Goal: Task Accomplishment & Management: Complete application form

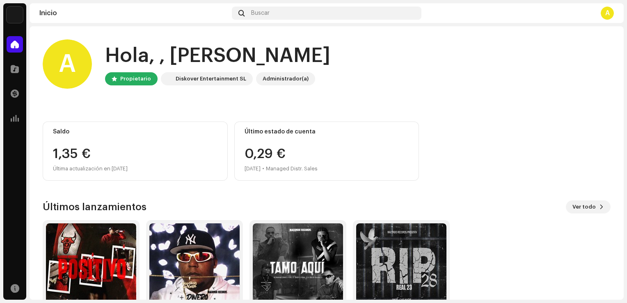
click at [126, 184] on div "A Hola, , [PERSON_NAME] Propietario Diskover Entertainment SL Administrador(a) …" at bounding box center [327, 188] width 568 height 325
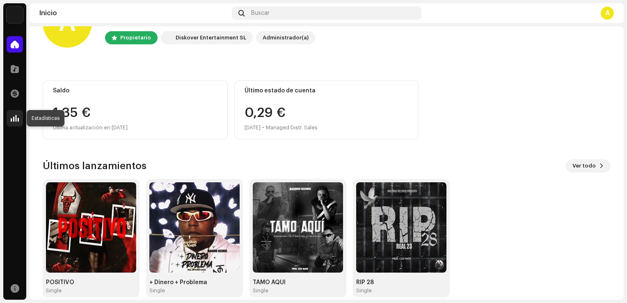
click at [14, 117] on span at bounding box center [15, 118] width 8 height 7
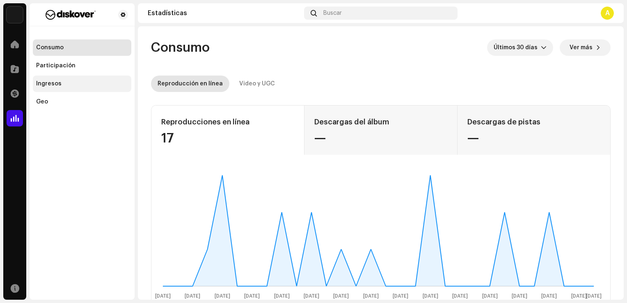
click at [79, 87] on div "Ingresos" at bounding box center [82, 84] width 98 height 16
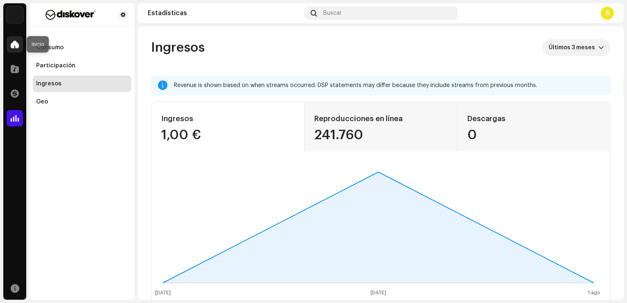
click at [15, 46] on span at bounding box center [15, 44] width 8 height 7
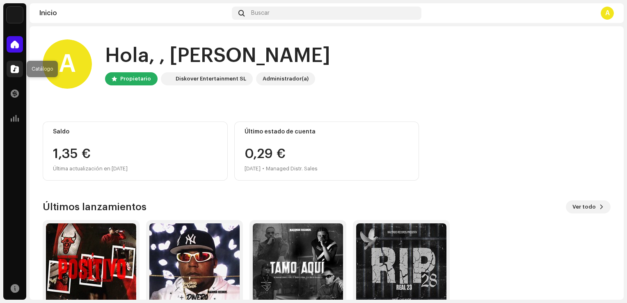
click at [14, 69] on span at bounding box center [15, 69] width 8 height 7
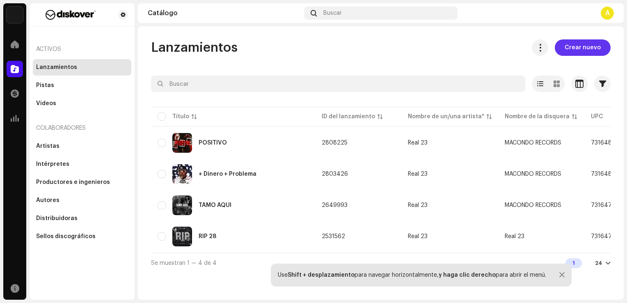
click at [594, 50] on span "Crear nuevo" at bounding box center [583, 47] width 36 height 16
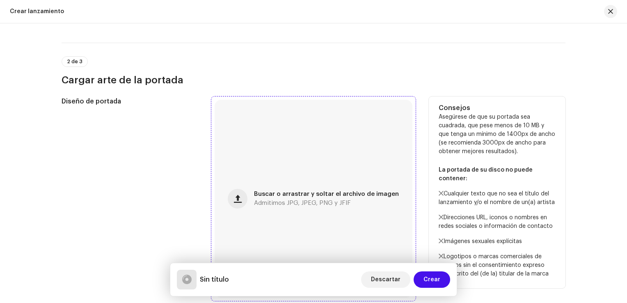
scroll to position [41, 0]
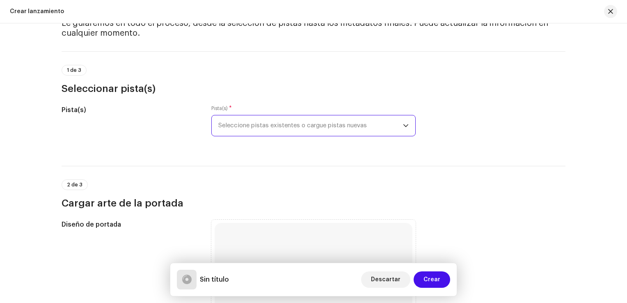
click at [343, 125] on span "Seleccione pistas existentes o cargue pistas nuevas" at bounding box center [310, 125] width 185 height 21
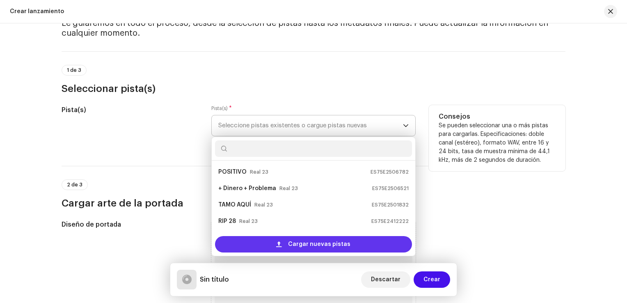
click at [300, 243] on span "Cargar nuevas pistas" at bounding box center [319, 244] width 62 height 16
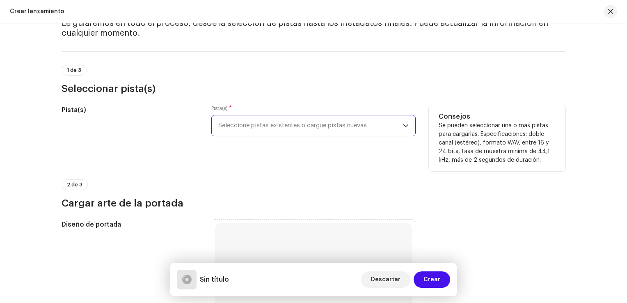
click at [317, 127] on span "Seleccione pistas existentes o cargue pistas nuevas" at bounding box center [310, 125] width 185 height 21
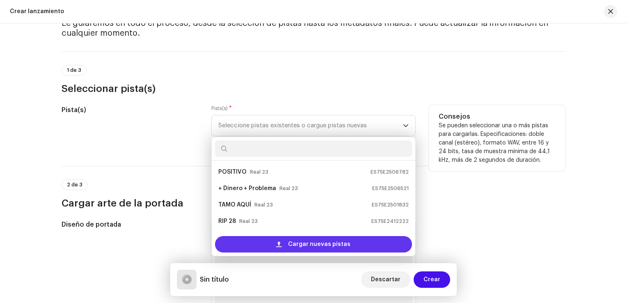
click at [256, 240] on div "Cargar nuevas pistas" at bounding box center [313, 244] width 197 height 16
click at [324, 249] on span "Cargar nuevas pistas" at bounding box center [319, 244] width 62 height 16
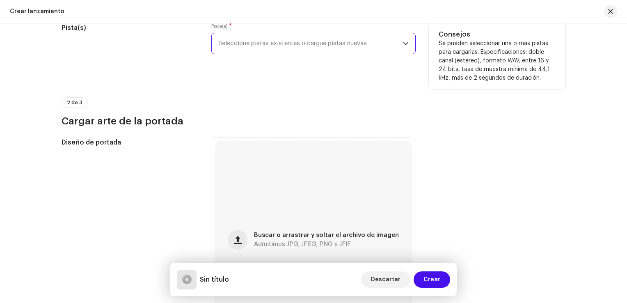
scroll to position [164, 0]
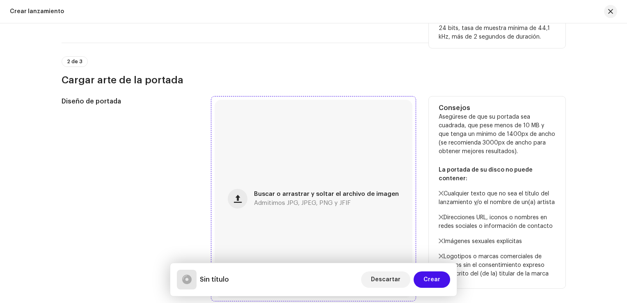
click at [339, 190] on div "Buscar o arrastrar y soltar el archivo de imagen Admitimos JPG, JPEG, PNG y JFIF" at bounding box center [314, 199] width 198 height 198
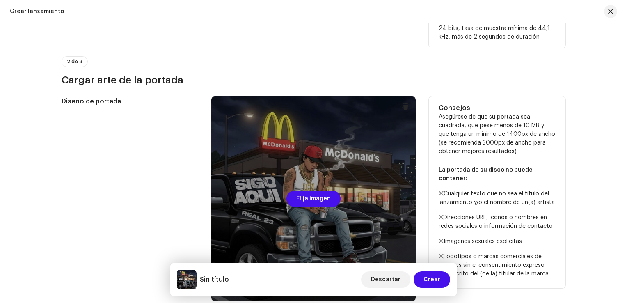
scroll to position [41, 0]
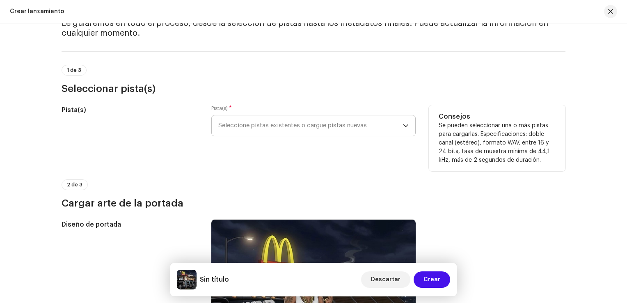
click at [297, 131] on span "Seleccione pistas existentes o cargue pistas nuevas" at bounding box center [310, 125] width 185 height 21
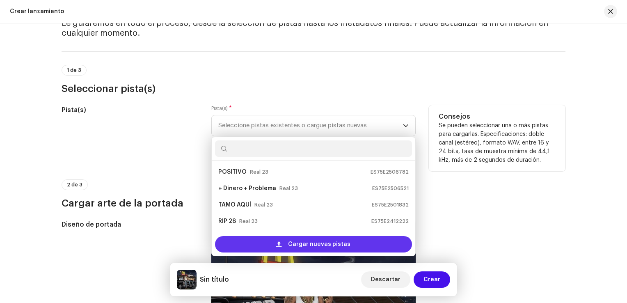
click at [262, 244] on div "Cargar nuevas pistas" at bounding box center [313, 244] width 197 height 16
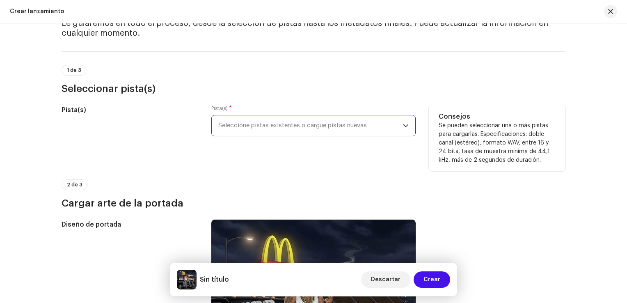
click at [304, 126] on span "Seleccione pistas existentes o cargue pistas nuevas" at bounding box center [310, 125] width 185 height 21
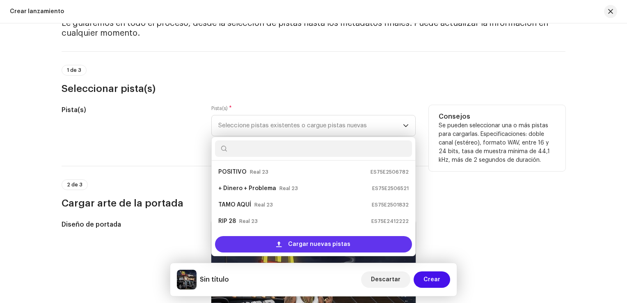
click at [295, 243] on span "Cargar nuevas pistas" at bounding box center [319, 244] width 62 height 16
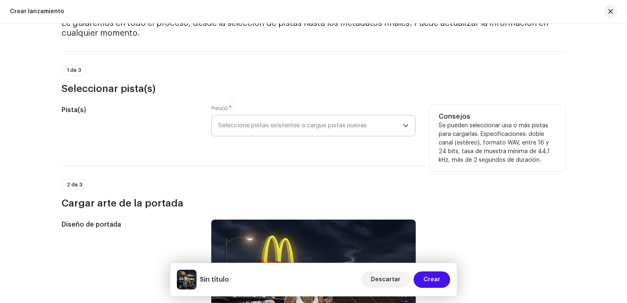
click at [316, 121] on span "Seleccione pistas existentes o cargue pistas nuevas" at bounding box center [310, 125] width 185 height 21
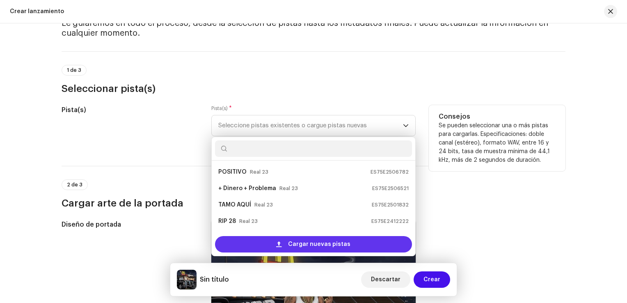
click at [292, 239] on span "Cargar nuevas pistas" at bounding box center [319, 244] width 62 height 16
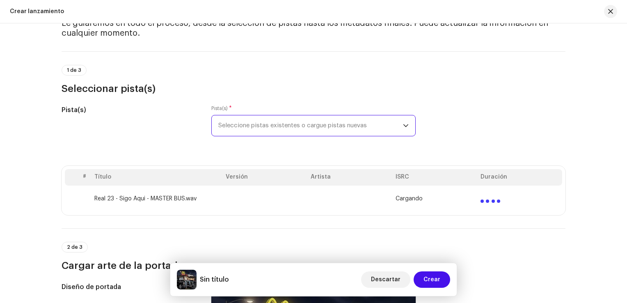
click at [228, 199] on td at bounding box center [264, 198] width 85 height 26
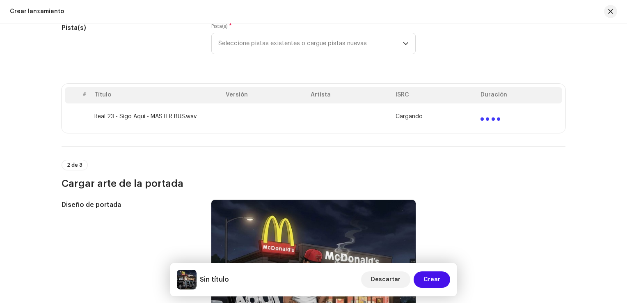
scroll to position [82, 0]
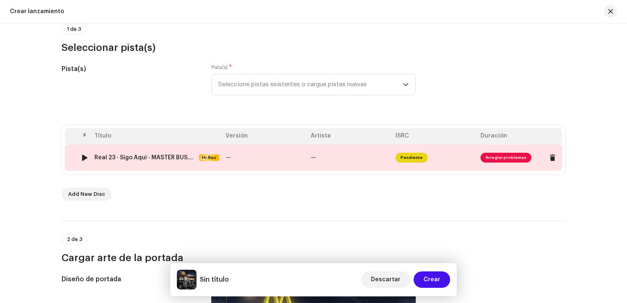
click at [327, 165] on td "—" at bounding box center [349, 157] width 85 height 26
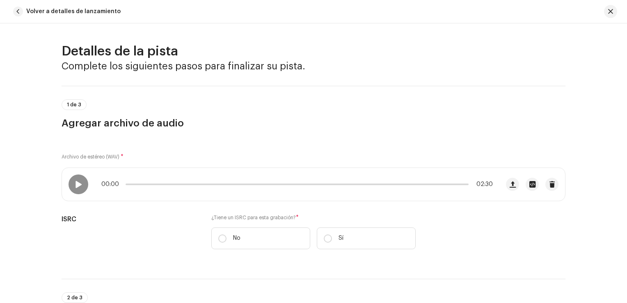
scroll to position [341, 0]
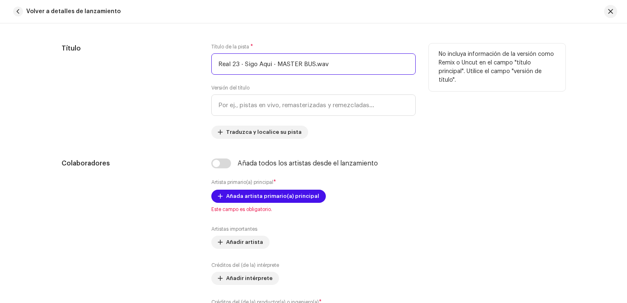
drag, startPoint x: 243, startPoint y: 64, endPoint x: 150, endPoint y: 55, distance: 94.0
click at [162, 56] on div "Título Título de la pista * Real 23 - Sigo Aqui - MASTER BUS.wav Versión del tí…" at bounding box center [314, 91] width 504 height 95
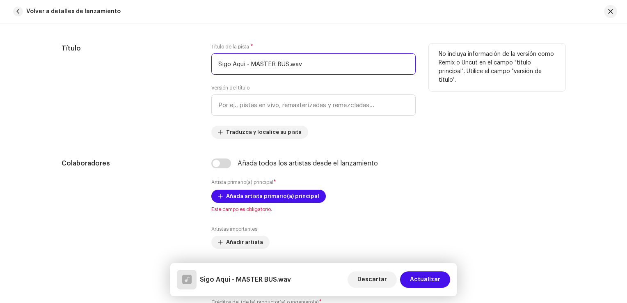
drag, startPoint x: 246, startPoint y: 64, endPoint x: 375, endPoint y: 65, distance: 129.3
click at [374, 65] on input "Sigo Aqui - MASTER BUS.wav" at bounding box center [313, 63] width 204 height 21
type input "Sigo Aquí"
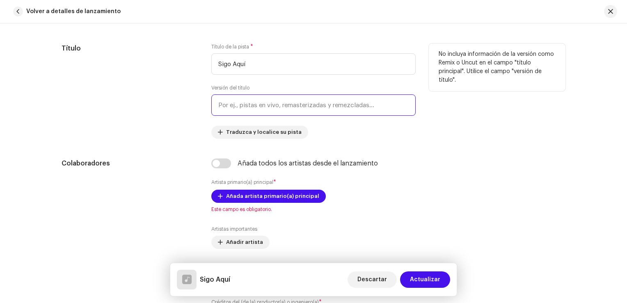
click at [262, 109] on input "text" at bounding box center [313, 104] width 204 height 21
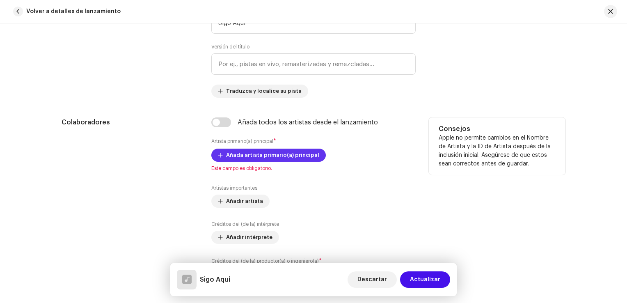
click at [279, 153] on span "Añada artista primario(a) principal" at bounding box center [272, 155] width 93 height 16
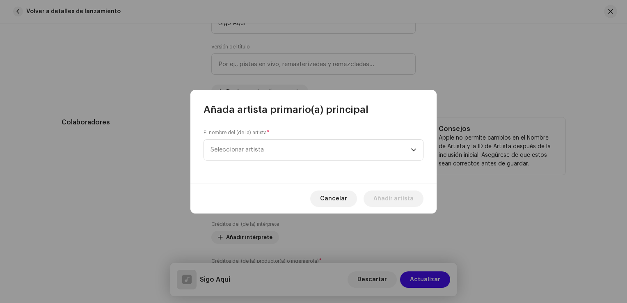
click at [279, 153] on span "Seleccionar artista" at bounding box center [311, 150] width 200 height 21
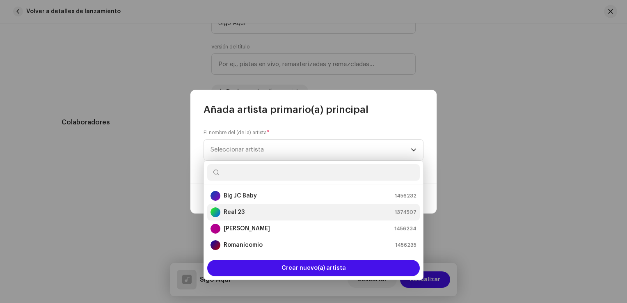
click at [266, 211] on div "Real 23 1374507" at bounding box center [314, 212] width 206 height 10
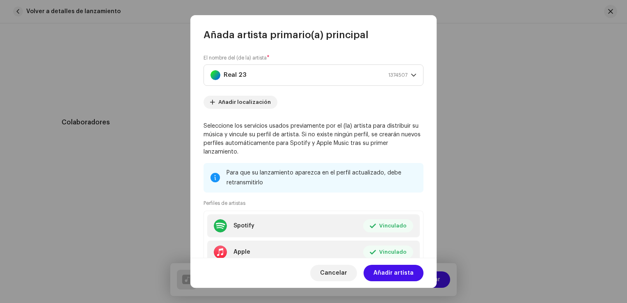
scroll to position [58, 0]
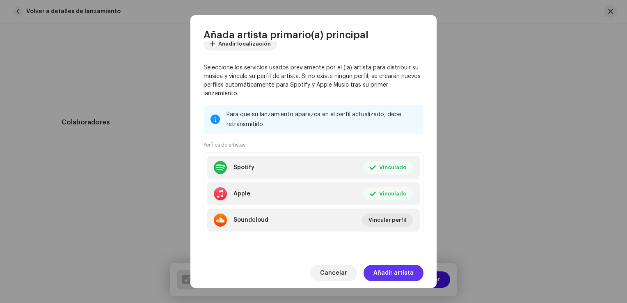
click at [384, 276] on span "Añadir artista" at bounding box center [393, 273] width 40 height 16
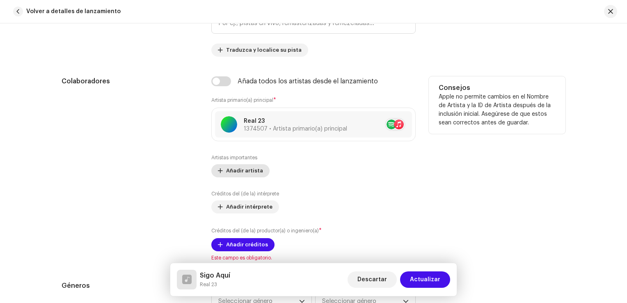
scroll to position [465, 0]
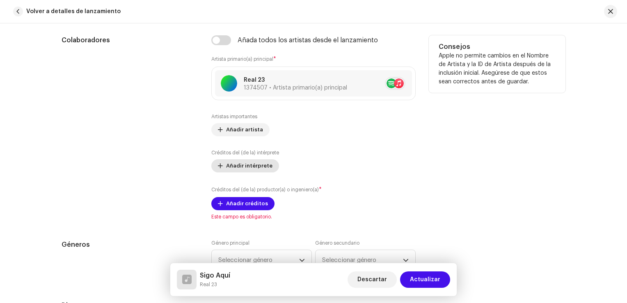
click at [247, 160] on span "Añadir intérprete" at bounding box center [249, 166] width 46 height 16
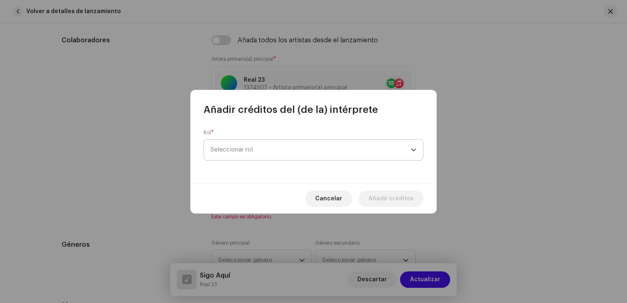
click at [274, 149] on span "Seleccionar rol" at bounding box center [311, 150] width 200 height 21
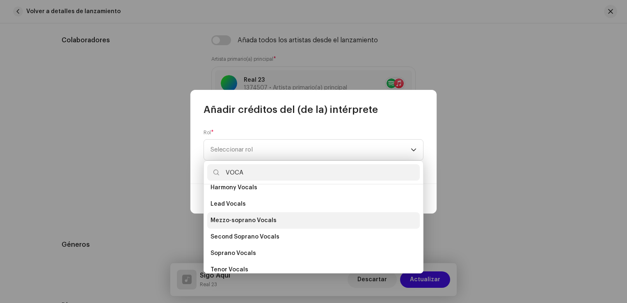
scroll to position [148, 0]
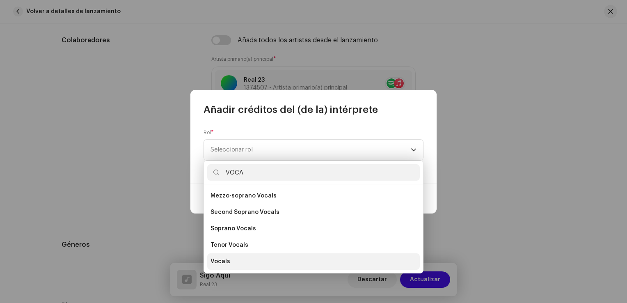
type input "VOCA"
click at [234, 262] on li "Vocals" at bounding box center [313, 261] width 213 height 16
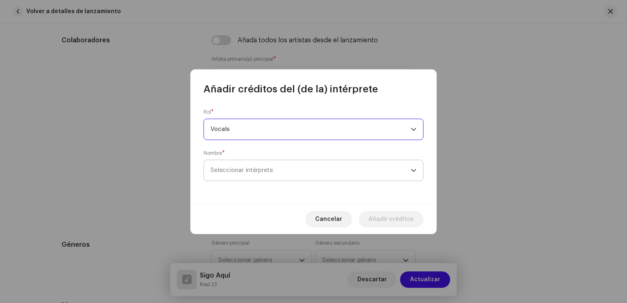
click at [290, 169] on span "Seleccionar intérprete" at bounding box center [311, 170] width 200 height 21
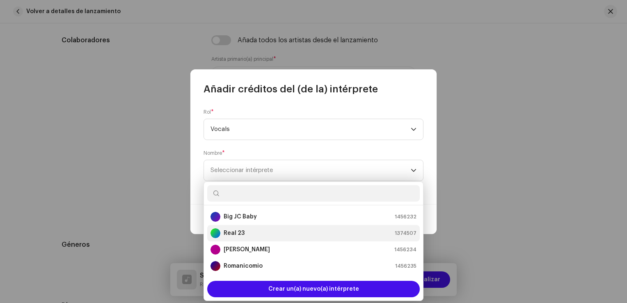
click at [250, 231] on div "Real 23 1374507" at bounding box center [314, 233] width 206 height 10
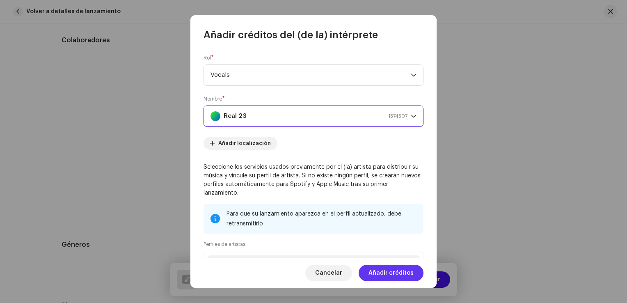
click at [403, 276] on span "Añadir créditos" at bounding box center [391, 273] width 45 height 16
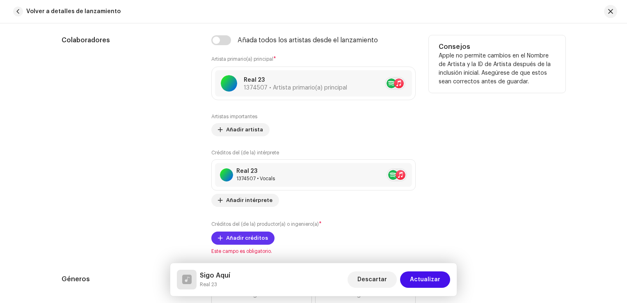
click at [219, 238] on span at bounding box center [220, 238] width 5 height 7
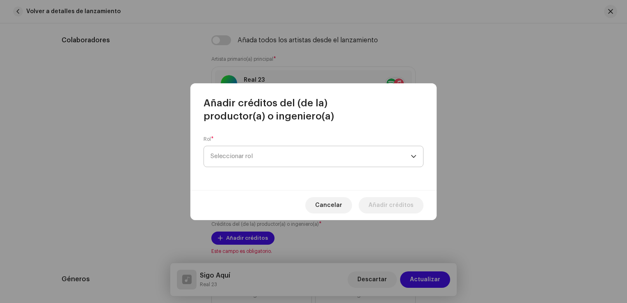
click at [291, 155] on span "Seleccionar rol" at bounding box center [311, 156] width 200 height 21
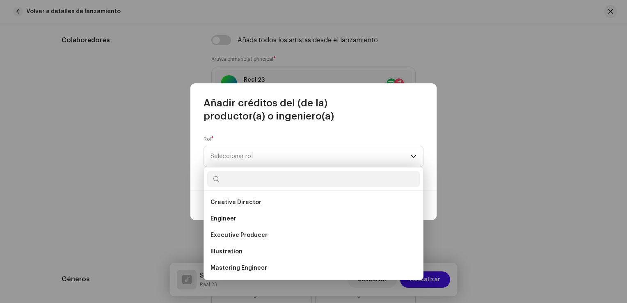
scroll to position [205, 0]
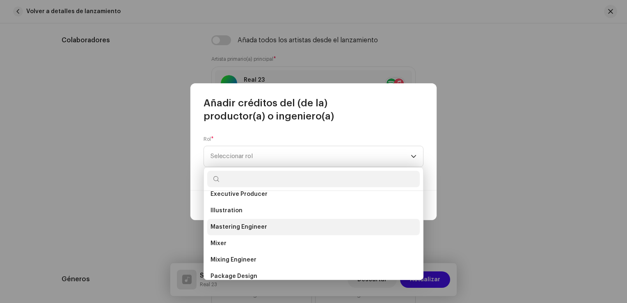
click at [258, 229] on span "Mastering Engineer" at bounding box center [239, 227] width 57 height 8
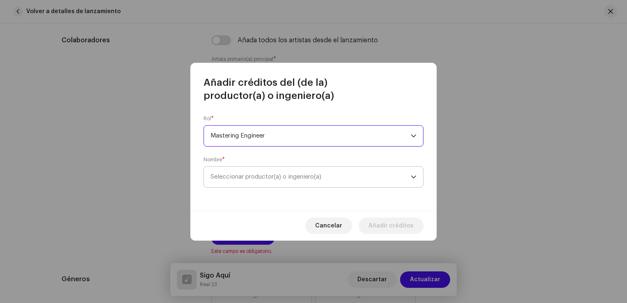
click at [285, 172] on span "Seleccionar productor(a) o ingeniero(a)" at bounding box center [311, 177] width 200 height 21
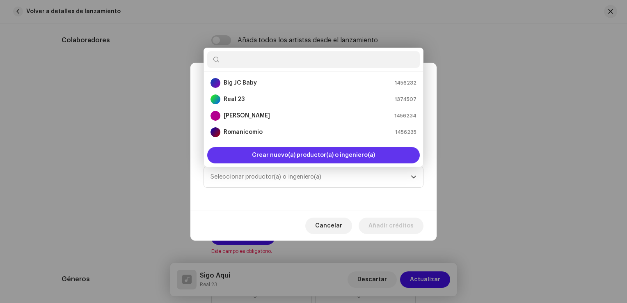
click at [285, 155] on span "Crear nuevo(a) productor(a) o ingeniero(a)" at bounding box center [313, 155] width 123 height 16
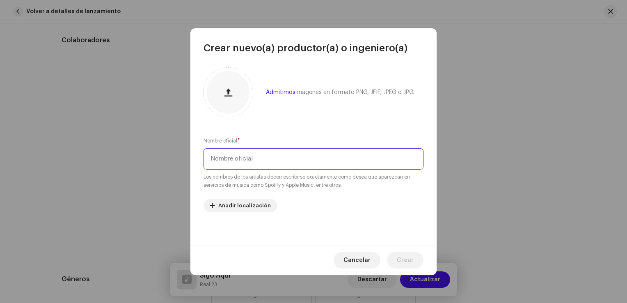
click at [285, 155] on input "text" at bounding box center [314, 158] width 220 height 21
type input "[PERSON_NAME]"
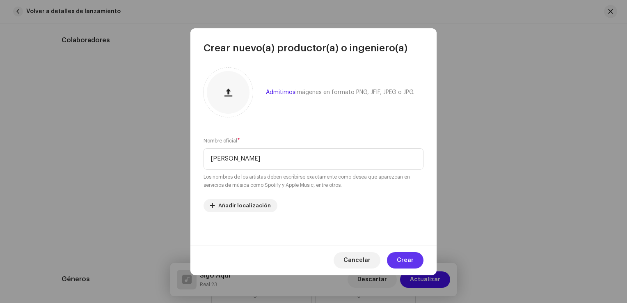
click at [412, 259] on span "Crear" at bounding box center [405, 260] width 17 height 16
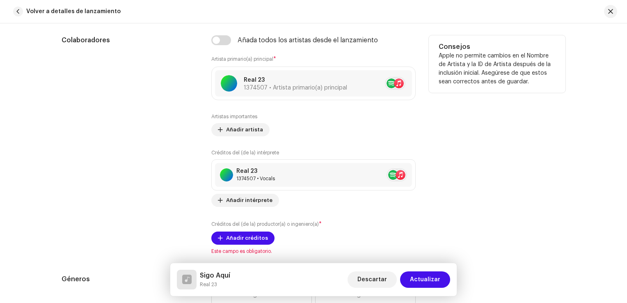
scroll to position [506, 0]
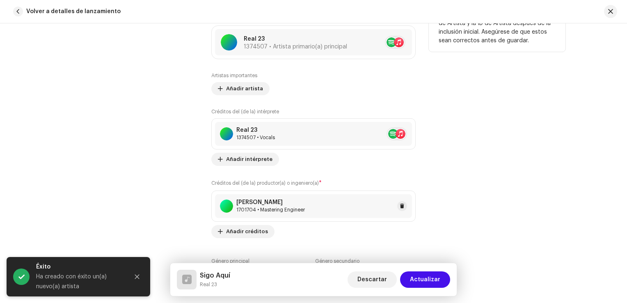
click at [294, 204] on div "[PERSON_NAME]" at bounding box center [270, 202] width 69 height 7
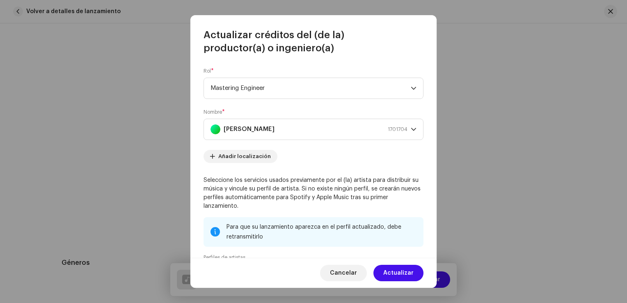
scroll to position [113, 0]
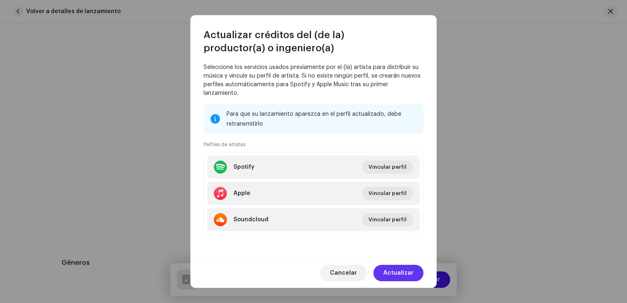
click at [395, 275] on span "Actualizar" at bounding box center [398, 273] width 30 height 16
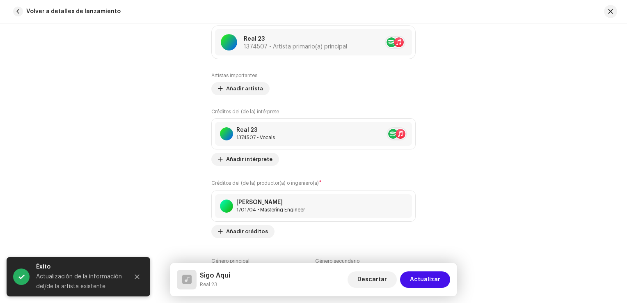
click at [302, 214] on div "[PERSON_NAME] Beats 1701704 • Mastering Engineer" at bounding box center [313, 206] width 197 height 24
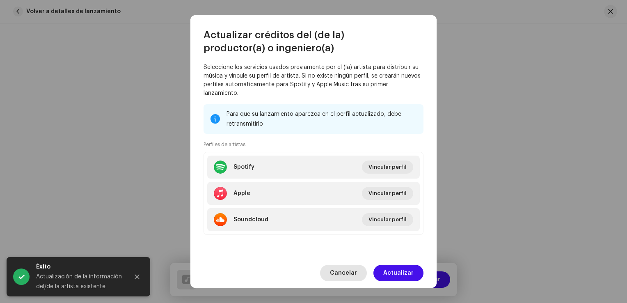
click at [342, 270] on span "Cancelar" at bounding box center [343, 273] width 27 height 16
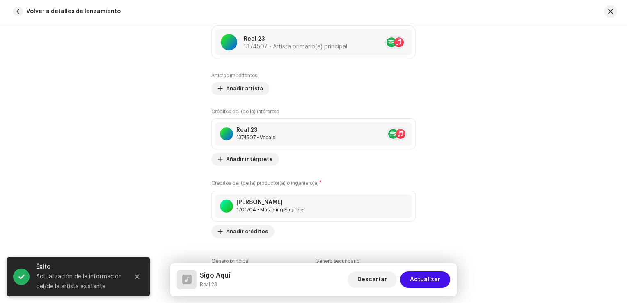
scroll to position [629, 0]
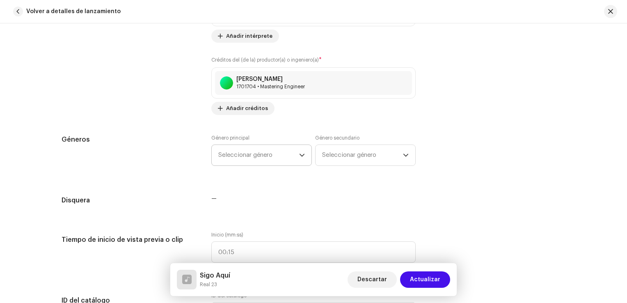
click at [248, 165] on p-select "Seleccionar género" at bounding box center [261, 154] width 101 height 21
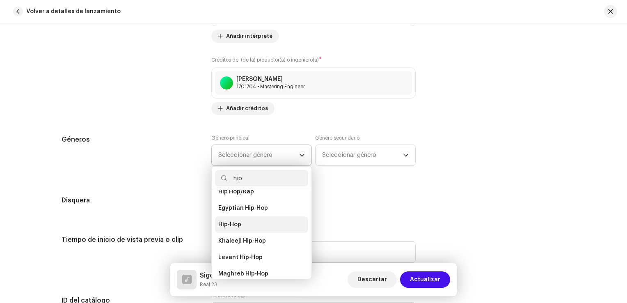
scroll to position [58, 0]
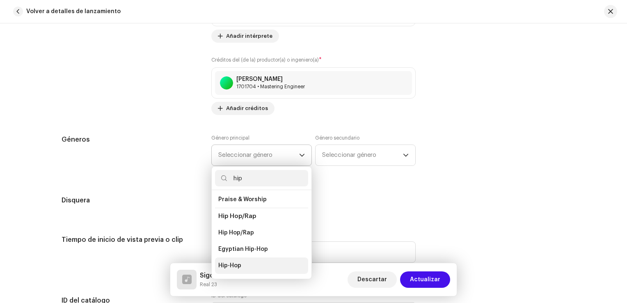
type input "hip"
click at [250, 262] on li "Hip-Hop" at bounding box center [261, 265] width 93 height 16
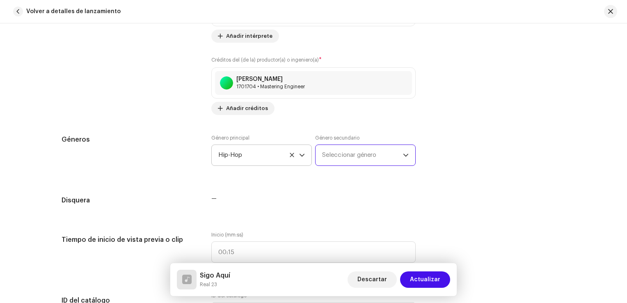
click at [350, 155] on span "Seleccionar género" at bounding box center [362, 155] width 81 height 21
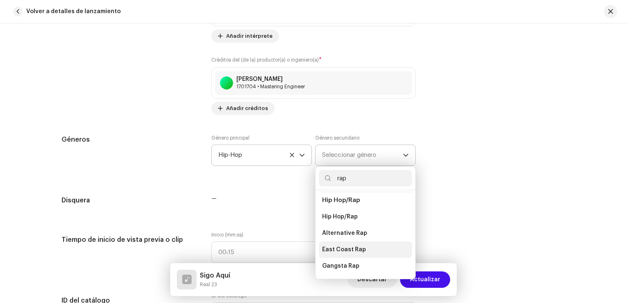
scroll to position [82, 0]
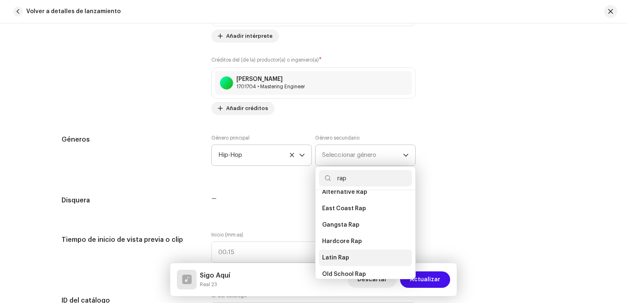
type input "rap"
click at [364, 252] on li "Latin Rap" at bounding box center [365, 258] width 93 height 16
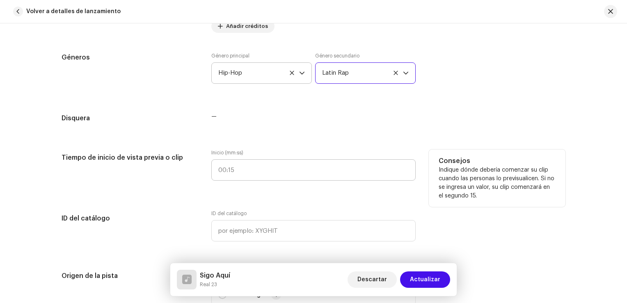
scroll to position [793, 0]
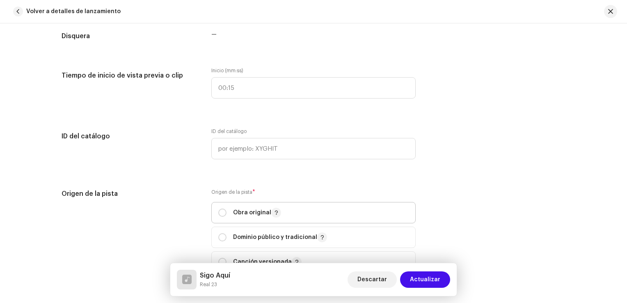
click at [240, 212] on p "Obra original" at bounding box center [257, 213] width 48 height 10
radio input "true"
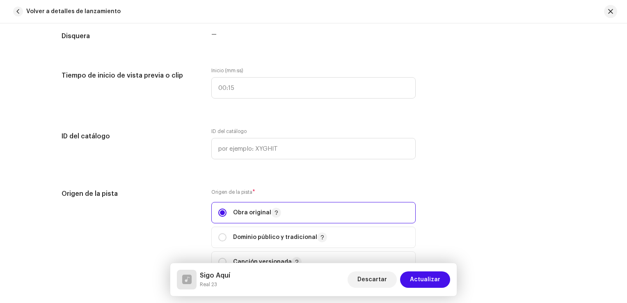
scroll to position [916, 0]
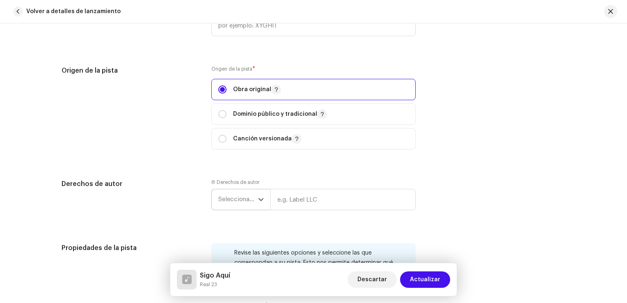
click at [250, 204] on span "Seleccionar año" at bounding box center [238, 199] width 40 height 21
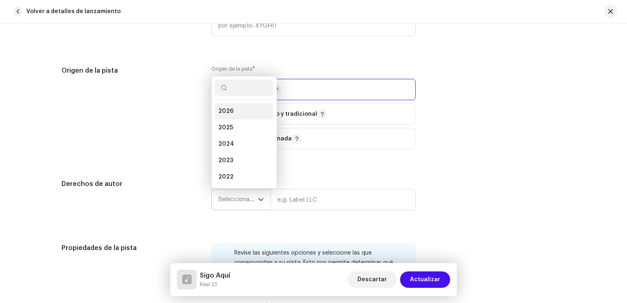
click at [242, 110] on li "2026" at bounding box center [244, 111] width 58 height 16
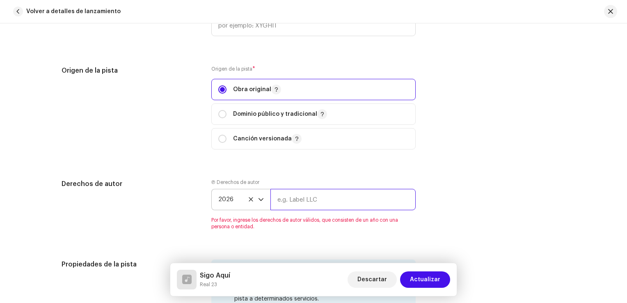
click at [310, 203] on input "text" at bounding box center [342, 199] width 145 height 21
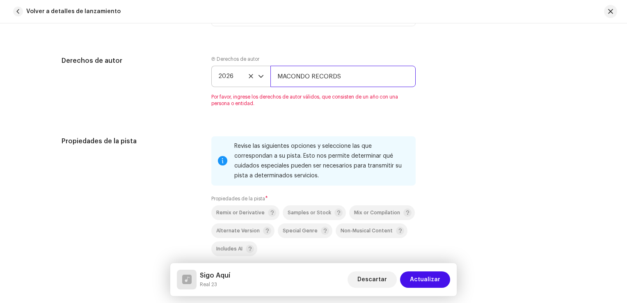
scroll to position [1162, 0]
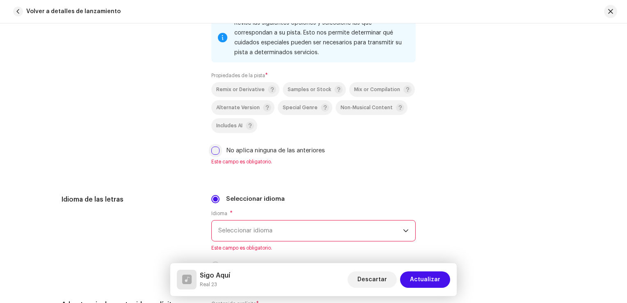
type input "MACONDO RECORDS"
click at [212, 148] on input "No aplica ninguna de las anteriores" at bounding box center [215, 151] width 8 height 8
checkbox input "true"
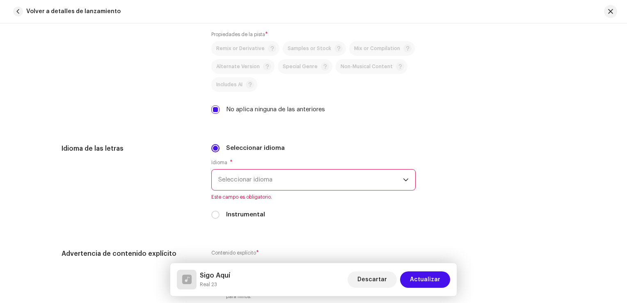
scroll to position [1228, 0]
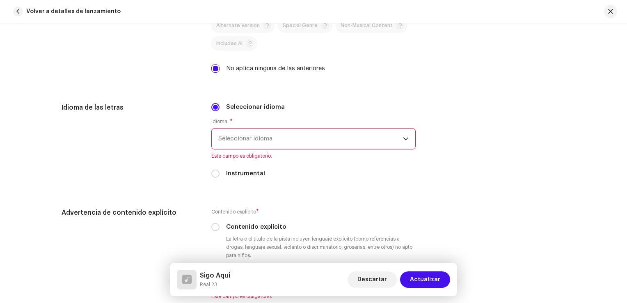
click at [287, 149] on span "Seleccionar idioma" at bounding box center [310, 138] width 185 height 21
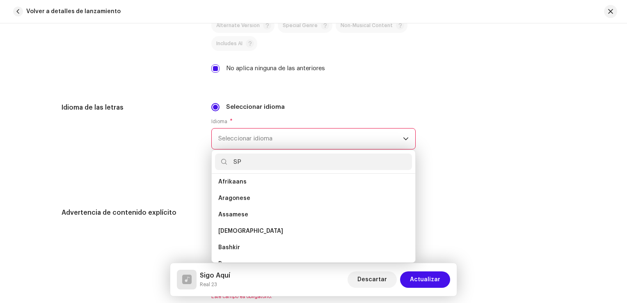
scroll to position [0, 0]
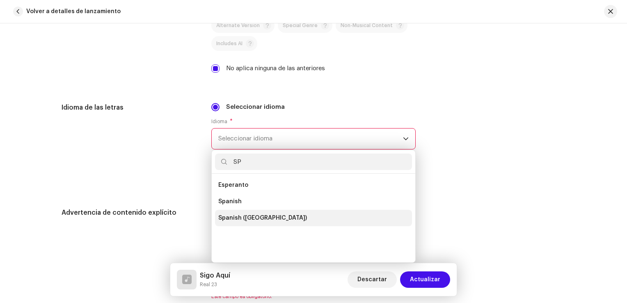
type input "SP"
click at [263, 218] on span "Spanish ([GEOGRAPHIC_DATA])" at bounding box center [262, 218] width 89 height 8
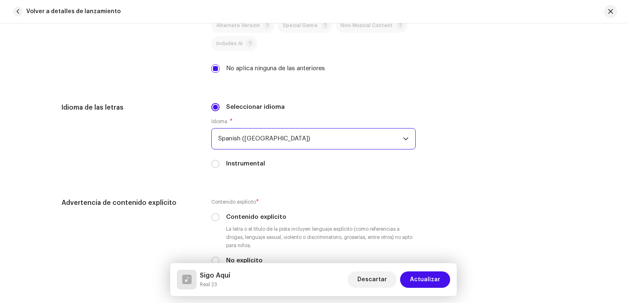
scroll to position [1269, 0]
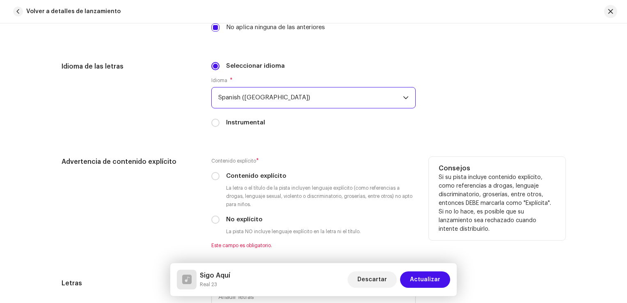
click at [245, 183] on div "Contenido explícito * Contenido explícito La letra o el título de la pista incl…" at bounding box center [313, 203] width 204 height 92
click at [252, 178] on label "Contenido explícito" at bounding box center [256, 176] width 60 height 9
click at [220, 178] on input "Contenido explícito" at bounding box center [215, 176] width 8 height 8
radio input "true"
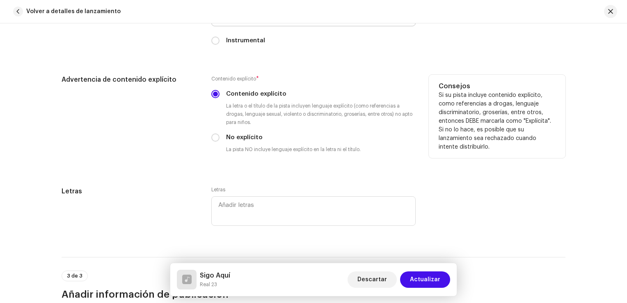
click at [248, 140] on label "No explícito" at bounding box center [244, 137] width 37 height 9
click at [220, 140] on input "No explícito" at bounding box center [215, 137] width 8 height 8
radio input "true"
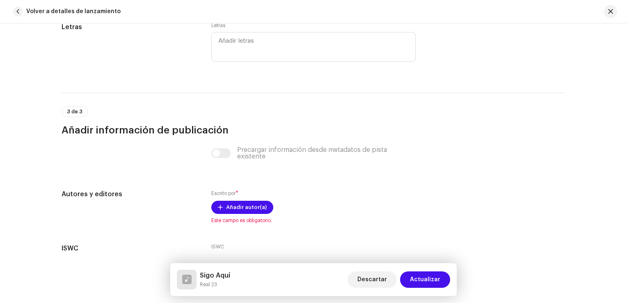
scroll to position [1556, 0]
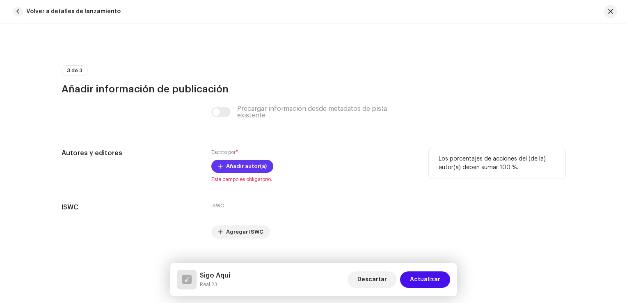
click at [248, 171] on span "Añadir autor(a)" at bounding box center [246, 166] width 41 height 16
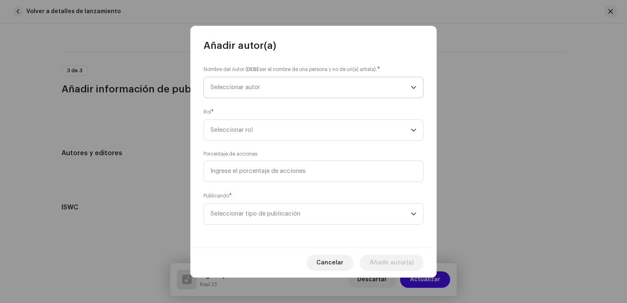
click at [272, 91] on span "Seleccionar autor" at bounding box center [311, 87] width 200 height 21
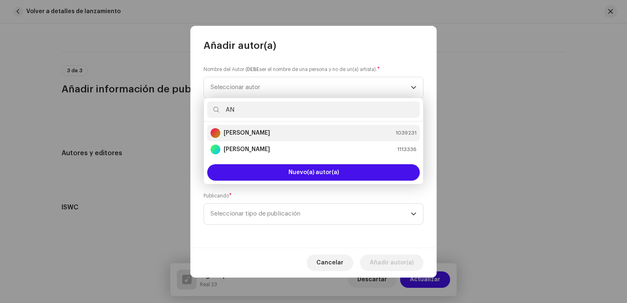
type input "AN"
click at [269, 139] on li "[PERSON_NAME] 1039231" at bounding box center [313, 133] width 213 height 16
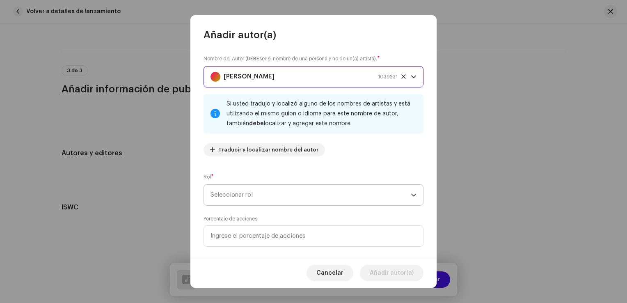
click at [271, 197] on span "Seleccionar rol" at bounding box center [311, 195] width 200 height 21
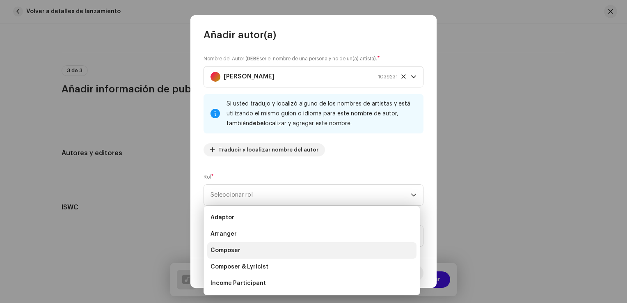
click at [264, 251] on li "Composer" at bounding box center [311, 250] width 209 height 16
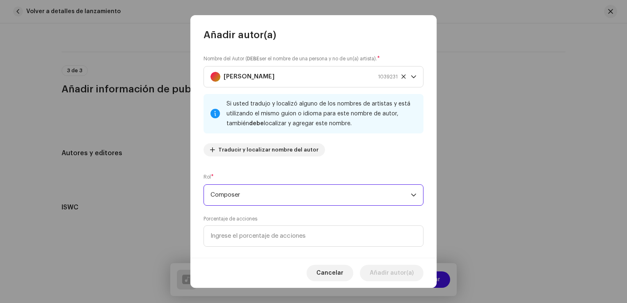
click at [270, 199] on span "Composer" at bounding box center [311, 195] width 200 height 21
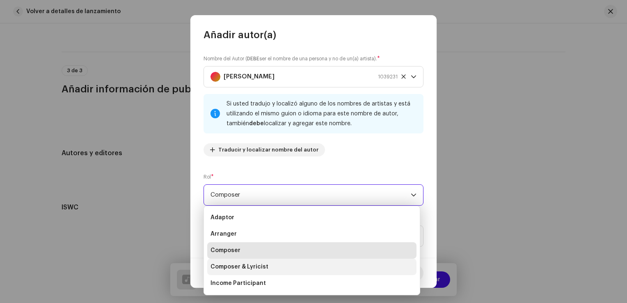
click at [266, 267] on span "Composer & Lyricist" at bounding box center [240, 267] width 58 height 8
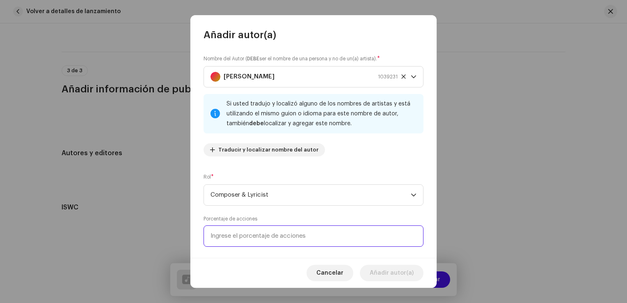
click at [264, 229] on input at bounding box center [314, 235] width 220 height 21
type input "5,00"
type input "100,00"
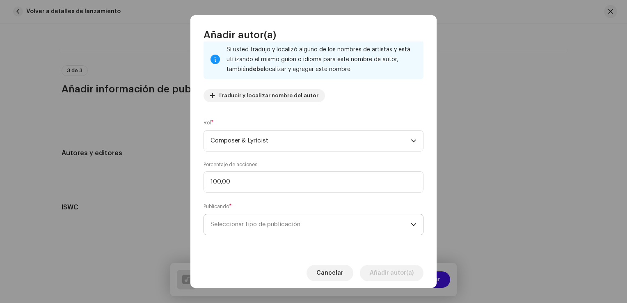
click at [316, 224] on span "Seleccionar tipo de publicación" at bounding box center [311, 224] width 200 height 21
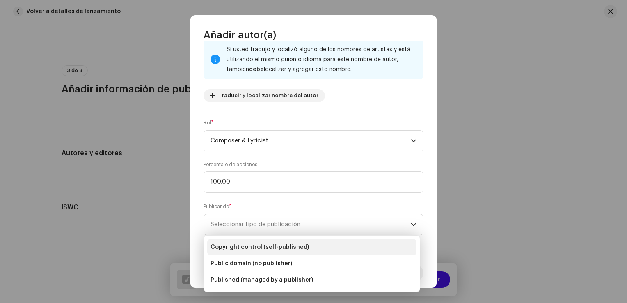
click at [297, 248] on span "Copyright control (self-published)" at bounding box center [260, 247] width 98 height 8
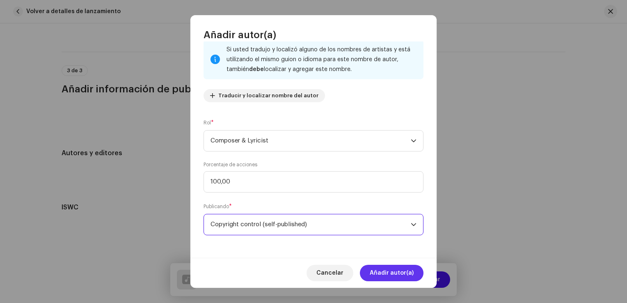
click at [398, 274] on span "Añadir autor(a)" at bounding box center [392, 273] width 44 height 16
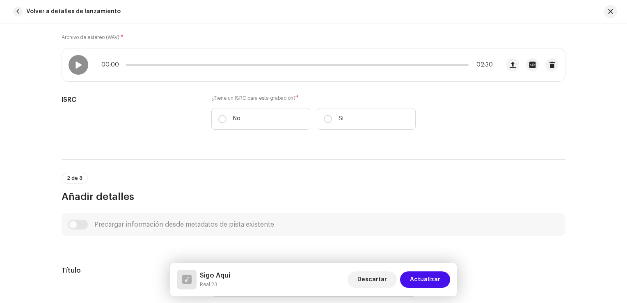
scroll to position [78, 0]
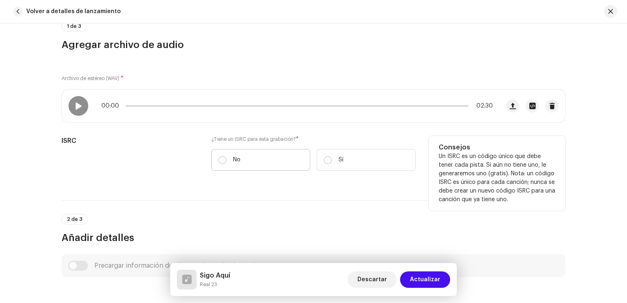
click at [229, 158] on label "No" at bounding box center [260, 160] width 99 height 22
click at [227, 158] on input "No" at bounding box center [222, 160] width 8 height 8
radio input "true"
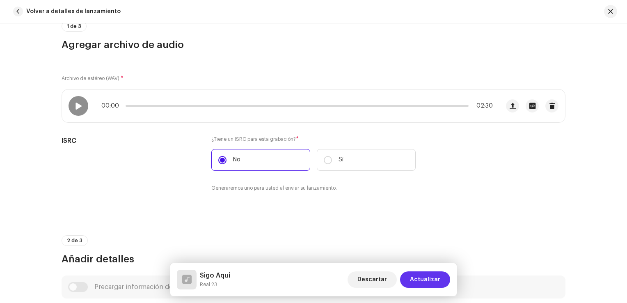
click at [425, 277] on span "Actualizar" at bounding box center [425, 279] width 30 height 16
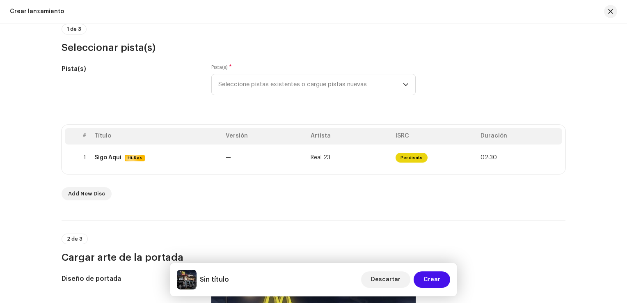
drag, startPoint x: 538, startPoint y: 239, endPoint x: 402, endPoint y: 201, distance: 140.7
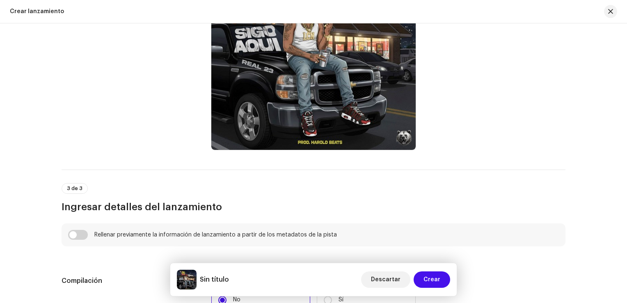
scroll to position [533, 0]
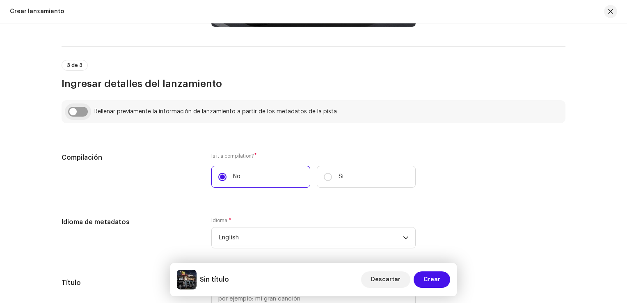
click at [75, 112] on input "checkbox" at bounding box center [78, 112] width 20 height 10
checkbox input "true"
type input "Sigo Aquí"
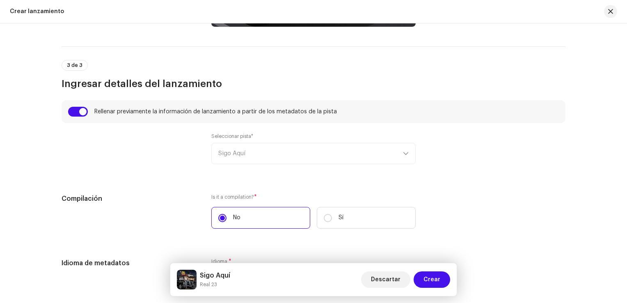
click at [292, 160] on div "Seleccionar pista* Sigo Aquí" at bounding box center [313, 148] width 204 height 31
click at [466, 168] on div "Seleccionar pista* Sigo Aquí" at bounding box center [314, 153] width 504 height 41
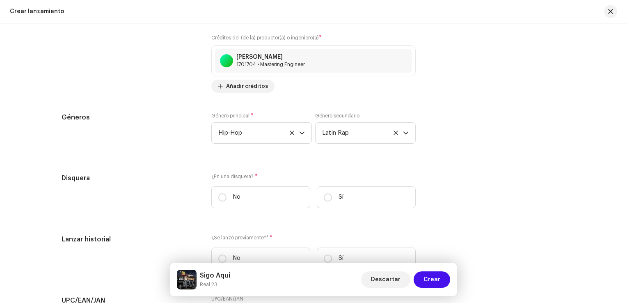
scroll to position [1272, 0]
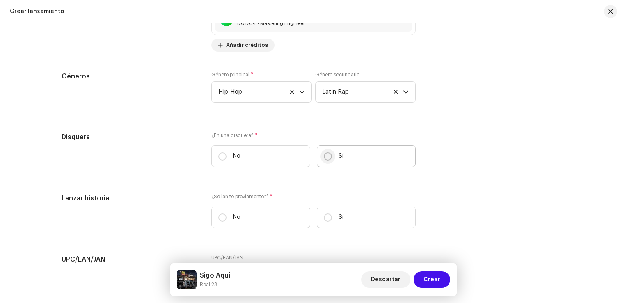
click at [329, 158] on input "Sí" at bounding box center [328, 156] width 8 height 8
radio input "true"
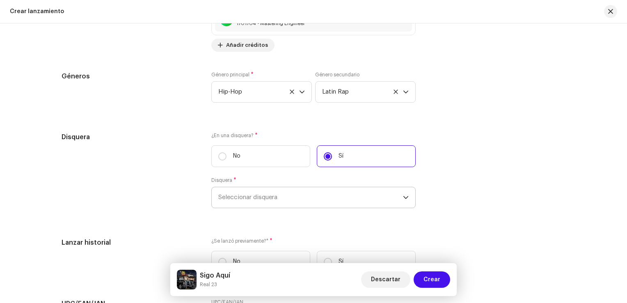
click at [291, 197] on span "Seleccionar disquera" at bounding box center [310, 197] width 185 height 21
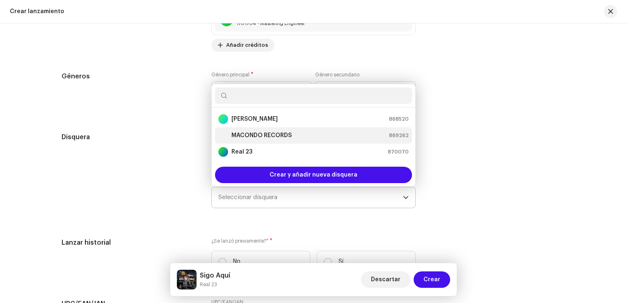
click at [275, 134] on strong "MACONDO RECORDS" at bounding box center [261, 135] width 60 height 8
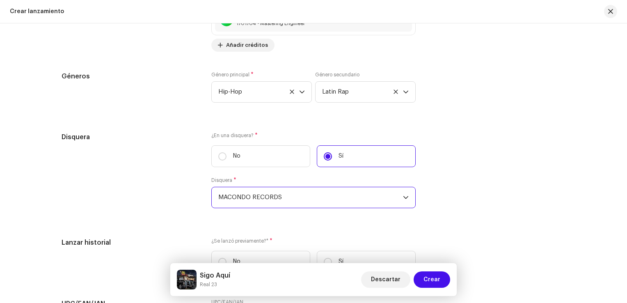
scroll to position [1313, 0]
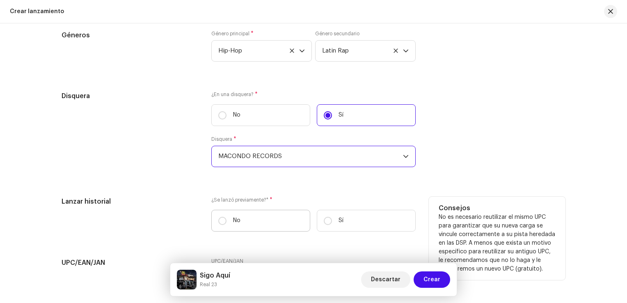
click at [233, 222] on p "No" at bounding box center [236, 220] width 7 height 9
click at [227, 222] on input "No" at bounding box center [222, 221] width 8 height 8
radio input "true"
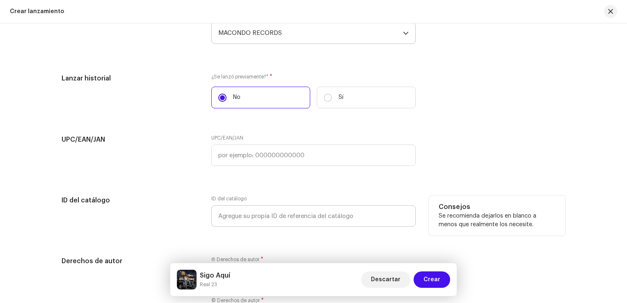
scroll to position [1518, 0]
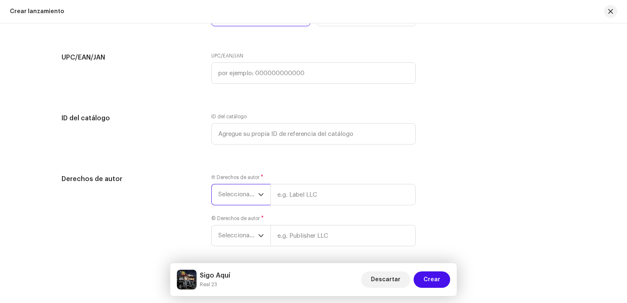
click at [223, 205] on span "Seleccionar año" at bounding box center [238, 194] width 40 height 21
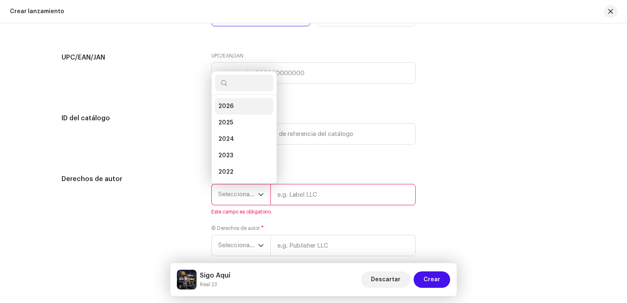
click at [242, 104] on li "2026" at bounding box center [244, 106] width 58 height 16
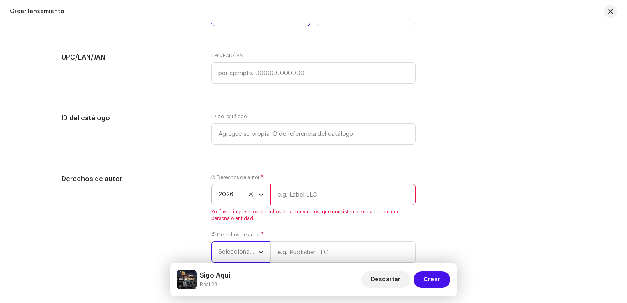
click at [247, 261] on span "Seleccionar año" at bounding box center [238, 252] width 40 height 21
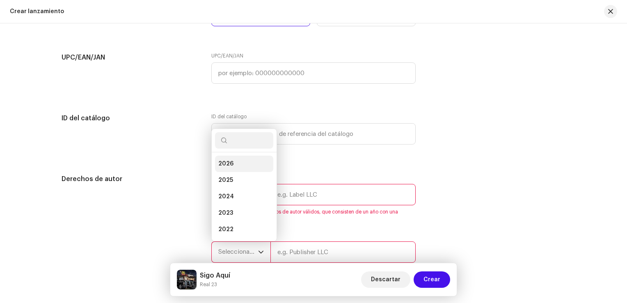
click at [245, 164] on li "2026" at bounding box center [244, 164] width 58 height 16
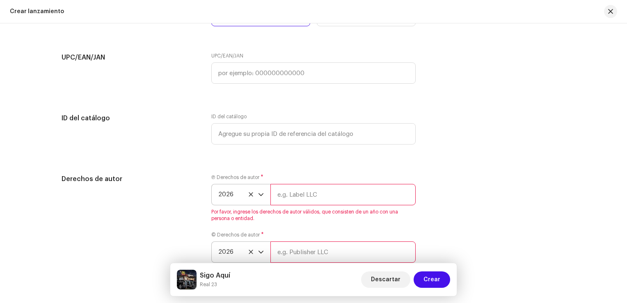
click at [313, 199] on input "text" at bounding box center [342, 194] width 145 height 21
type input "MACONDO RECORDS"
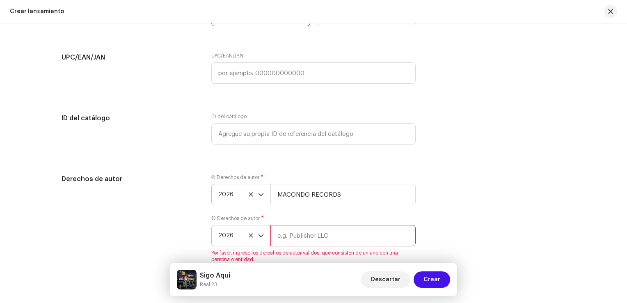
click at [318, 238] on input "text" at bounding box center [342, 235] width 145 height 21
type input "MACONDO RECORDS"
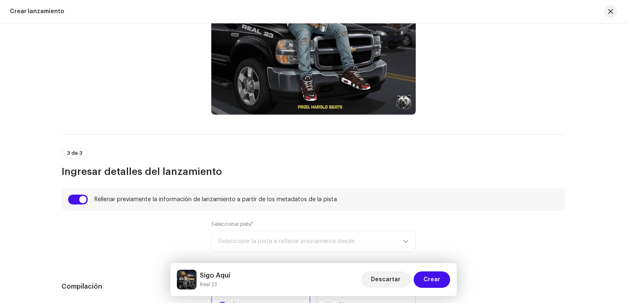
scroll to position [528, 0]
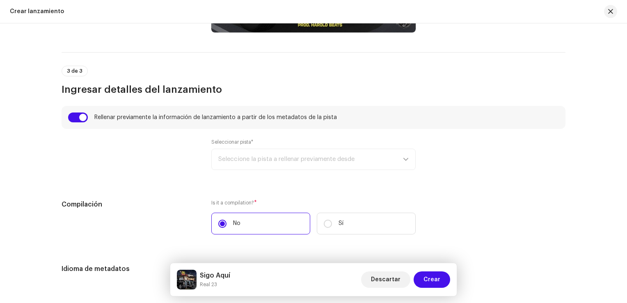
click at [360, 163] on div "Seleccionar pista* Seleccione la pista a rellenar previamente desde" at bounding box center [313, 154] width 204 height 31
click at [451, 171] on div "Seleccionar pista* Seleccione la pista a rellenar previamente desde" at bounding box center [314, 159] width 504 height 41
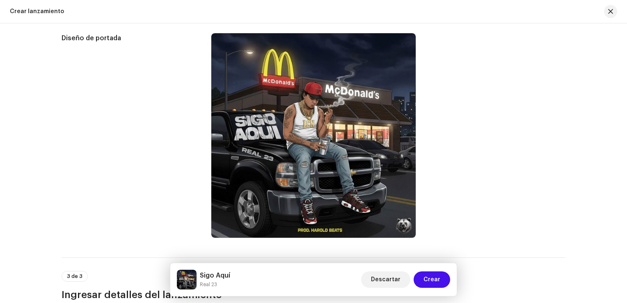
scroll to position [446, 0]
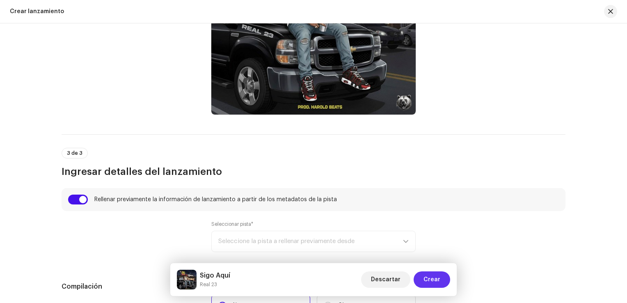
click at [432, 281] on span "Crear" at bounding box center [432, 279] width 17 height 16
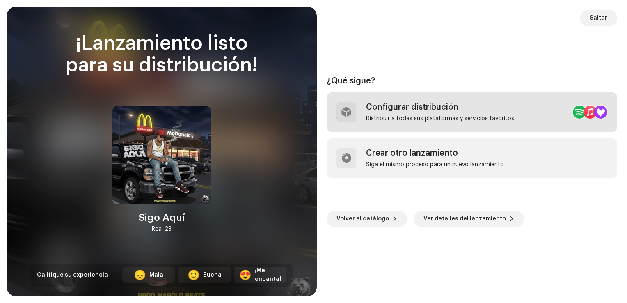
click at [416, 109] on div "Configurar distribución" at bounding box center [440, 107] width 148 height 10
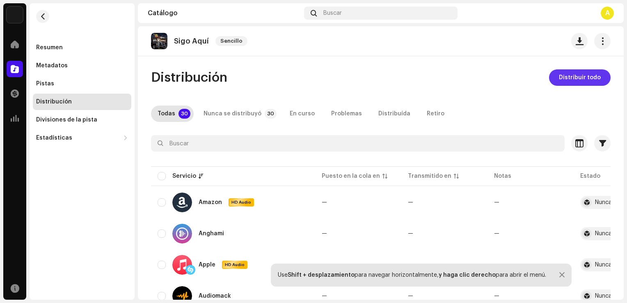
click at [568, 72] on span "Distribuir todo" at bounding box center [580, 77] width 42 height 16
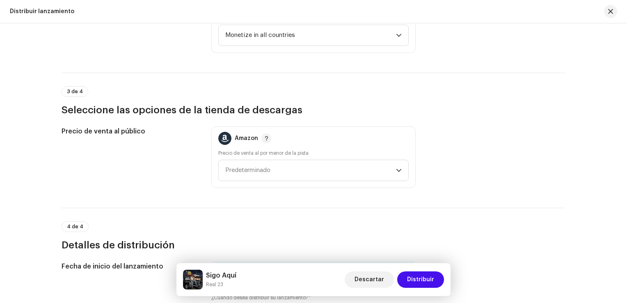
scroll to position [1149, 0]
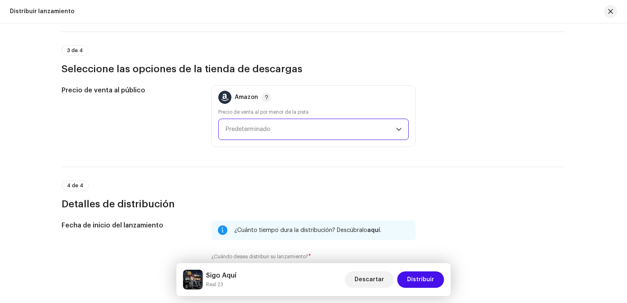
click at [302, 132] on span "Predeterminado" at bounding box center [310, 129] width 171 height 21
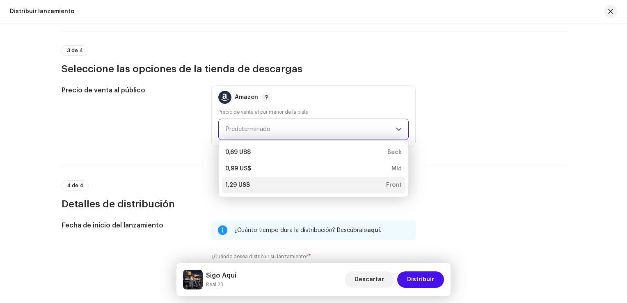
click at [266, 181] on div "1,29 US$ Front" at bounding box center [313, 185] width 176 height 8
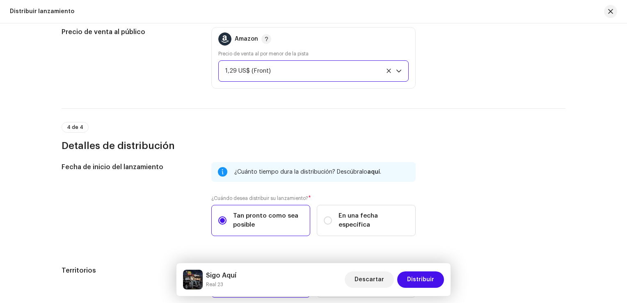
scroll to position [1248, 0]
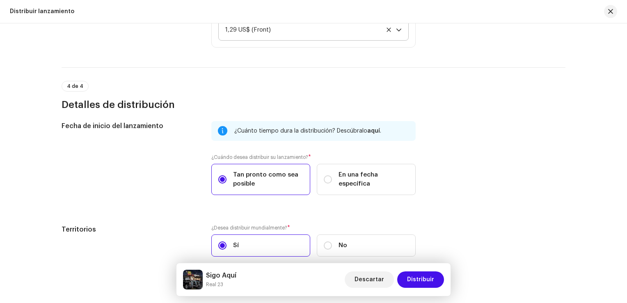
click at [430, 270] on div "Descartar Distribuir" at bounding box center [394, 280] width 99 height 20
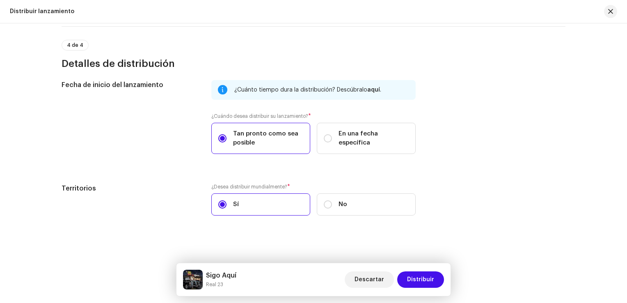
scroll to position [1207, 0]
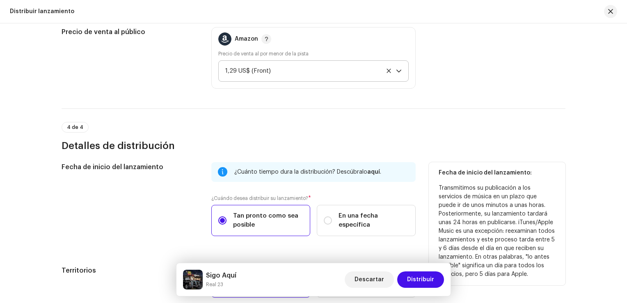
drag, startPoint x: 498, startPoint y: 147, endPoint x: 163, endPoint y: 232, distance: 346.0
click at [163, 232] on div "Fecha de inicio del lanzamiento" at bounding box center [130, 204] width 137 height 84
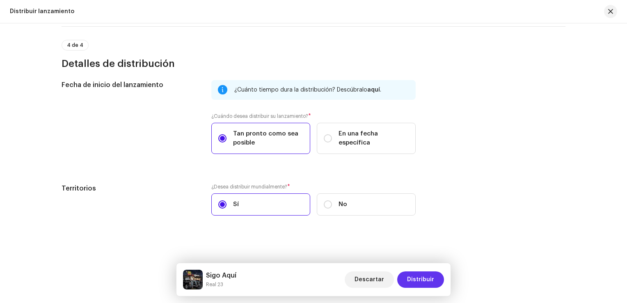
click at [424, 275] on span "Distribuir" at bounding box center [420, 279] width 27 height 16
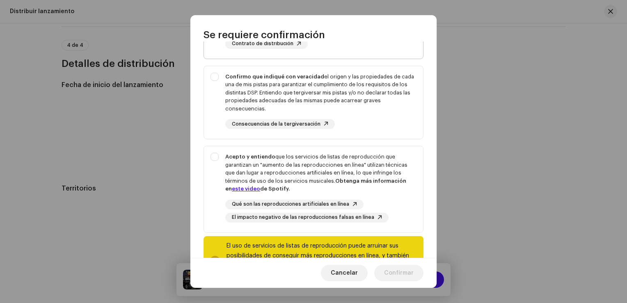
scroll to position [0, 0]
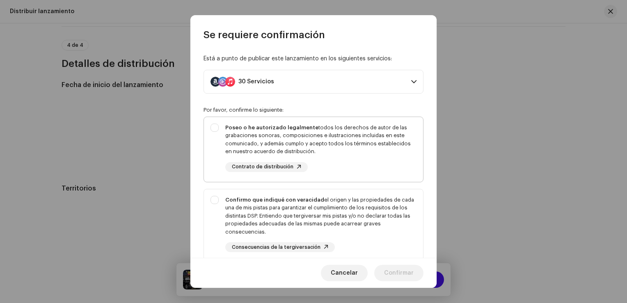
click at [212, 126] on div "Poseo o he autorizado legalmente todos los derechos de autor de las grabaciones…" at bounding box center [313, 148] width 219 height 62
checkbox input "true"
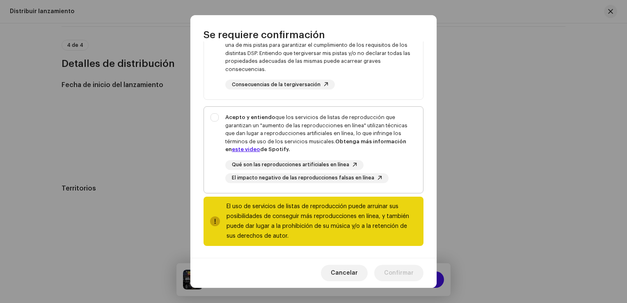
click at [221, 130] on div "Acepto y entiendo que los servicios de listas de reproducción que garantizan un…" at bounding box center [313, 148] width 219 height 83
checkbox input "true"
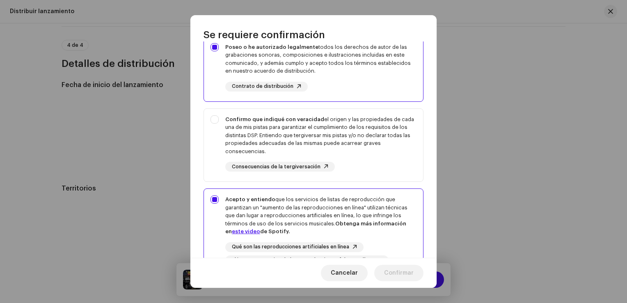
scroll to position [0, 0]
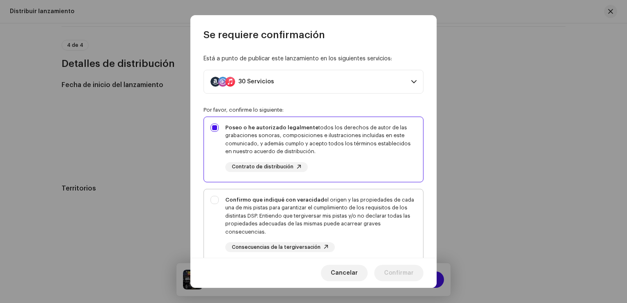
click at [227, 201] on strong "Confirmo que indiqué con veracidad" at bounding box center [274, 199] width 99 height 5
checkbox input "true"
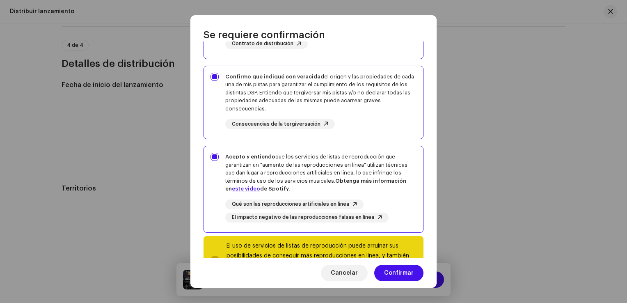
scroll to position [163, 0]
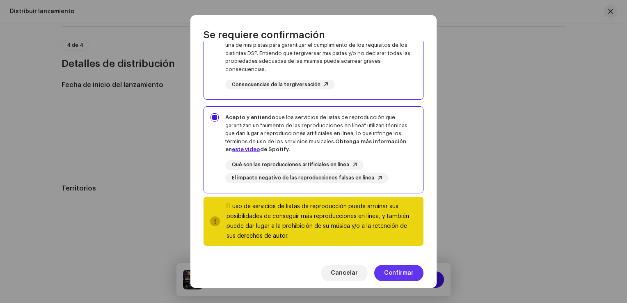
click at [393, 273] on span "Confirmar" at bounding box center [399, 273] width 30 height 16
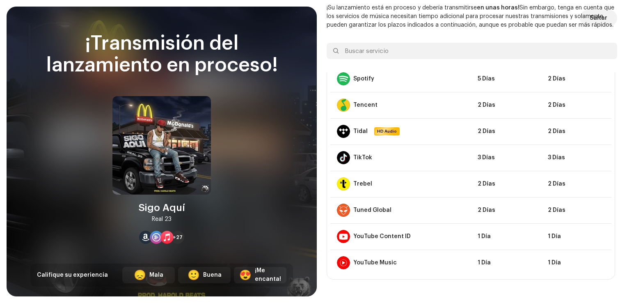
scroll to position [570, 0]
